Goal: Task Accomplishment & Management: Use online tool/utility

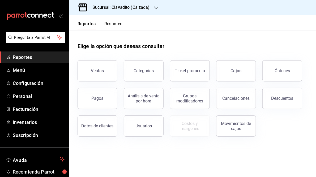
click at [156, 6] on icon "button" at bounding box center [156, 8] width 4 height 4
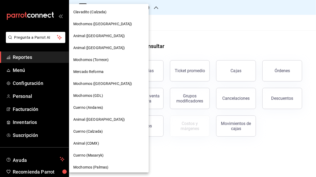
click at [96, 132] on span "Cuerno (Calzada)" at bounding box center [87, 132] width 29 height 6
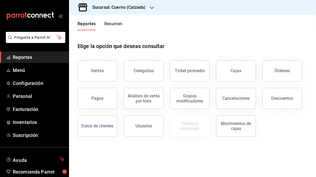
click at [151, 8] on icon "button" at bounding box center [152, 7] width 4 height 3
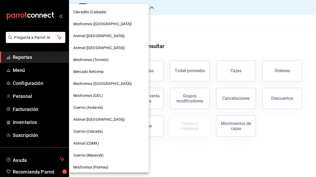
click at [93, 109] on span "Cuerno (Andares)" at bounding box center [88, 108] width 30 height 6
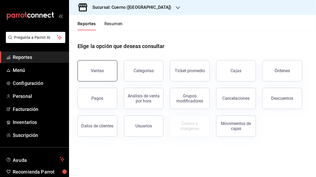
click at [104, 70] on button "Ventas" at bounding box center [98, 70] width 40 height 21
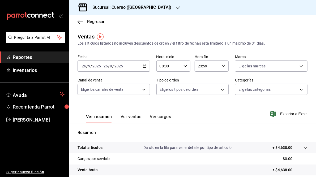
click at [143, 66] on icon "button" at bounding box center [145, 66] width 4 height 4
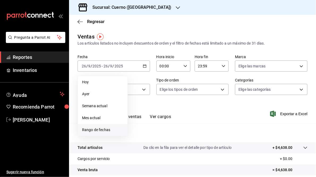
click at [89, 130] on span "Rango de fechas" at bounding box center [102, 130] width 41 height 6
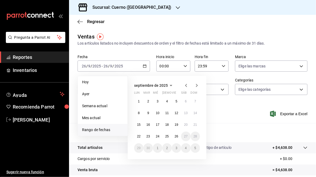
click at [186, 86] on icon "button" at bounding box center [186, 85] width 2 height 3
click at [177, 149] on button "1" at bounding box center [176, 148] width 9 height 10
click at [196, 86] on icon "button" at bounding box center [197, 85] width 6 height 6
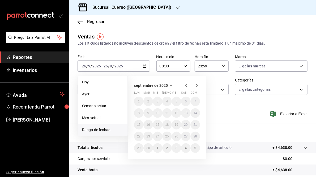
click at [185, 85] on icon "button" at bounding box center [186, 85] width 2 height 3
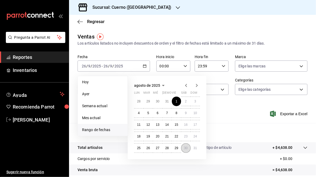
click at [186, 149] on abbr "30" at bounding box center [185, 148] width 3 height 4
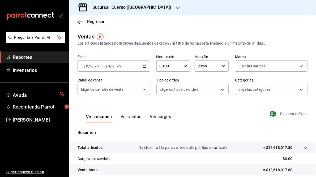
click at [287, 114] on span "Exportar a Excel" at bounding box center [289, 114] width 36 height 6
click at [143, 68] on div "[DATE] [DATE] - [DATE] [DATE]" at bounding box center [114, 66] width 72 height 11
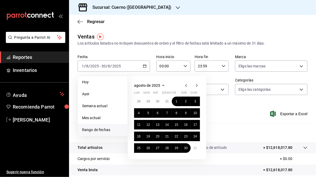
click at [194, 86] on icon "button" at bounding box center [197, 85] width 6 height 6
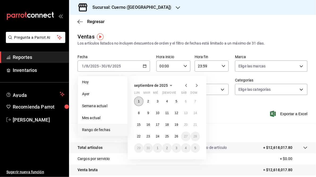
click at [138, 100] on abbr "1" at bounding box center [139, 102] width 2 height 4
click at [178, 139] on button "26" at bounding box center [176, 137] width 9 height 10
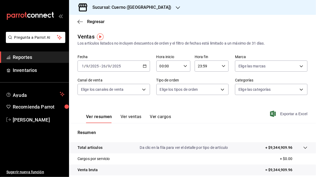
click at [286, 114] on span "Exportar a Excel" at bounding box center [289, 114] width 36 height 6
